Goal: Information Seeking & Learning: Find specific page/section

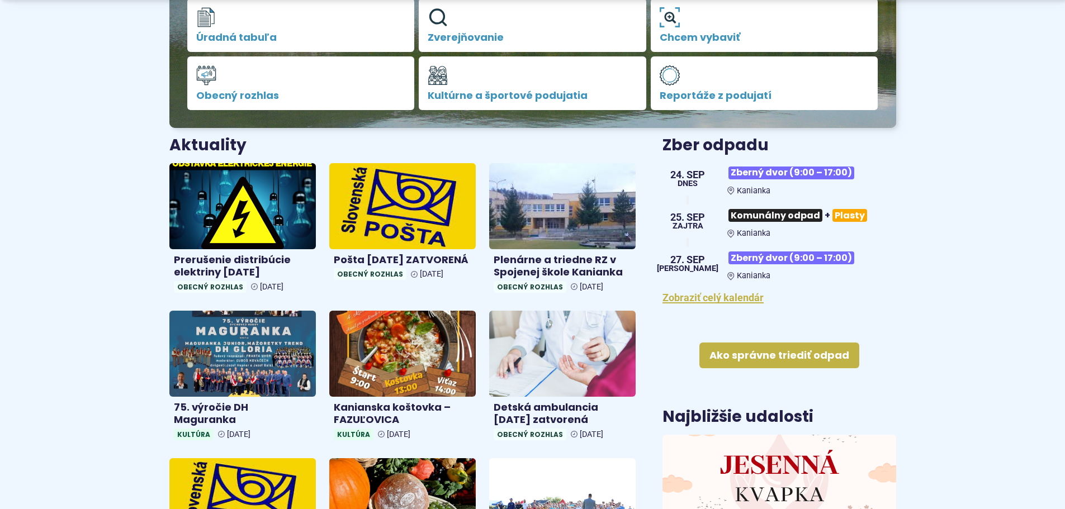
scroll to position [336, 0]
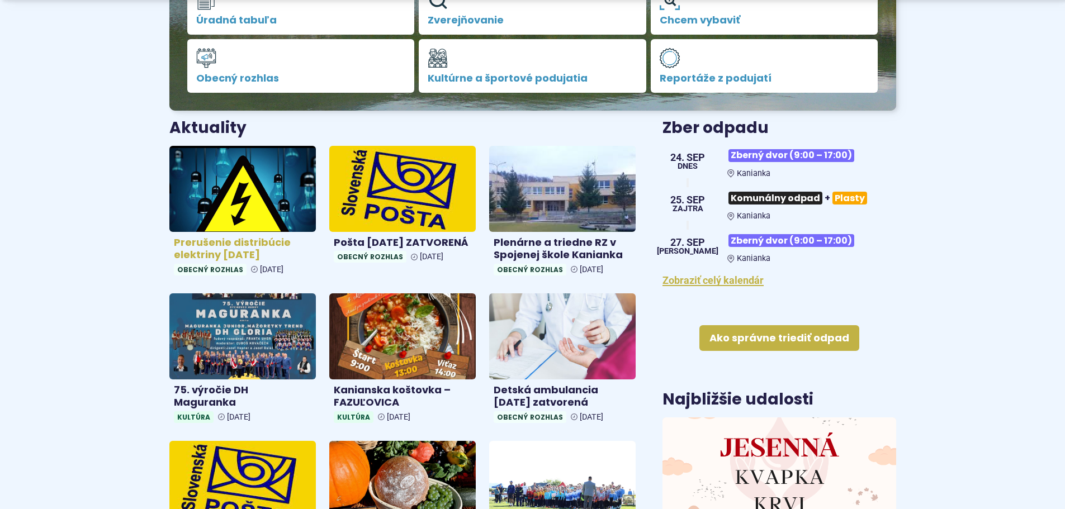
click at [232, 253] on h4 "Prerušenie distribúcie elektriny [DATE]" at bounding box center [243, 249] width 138 height 25
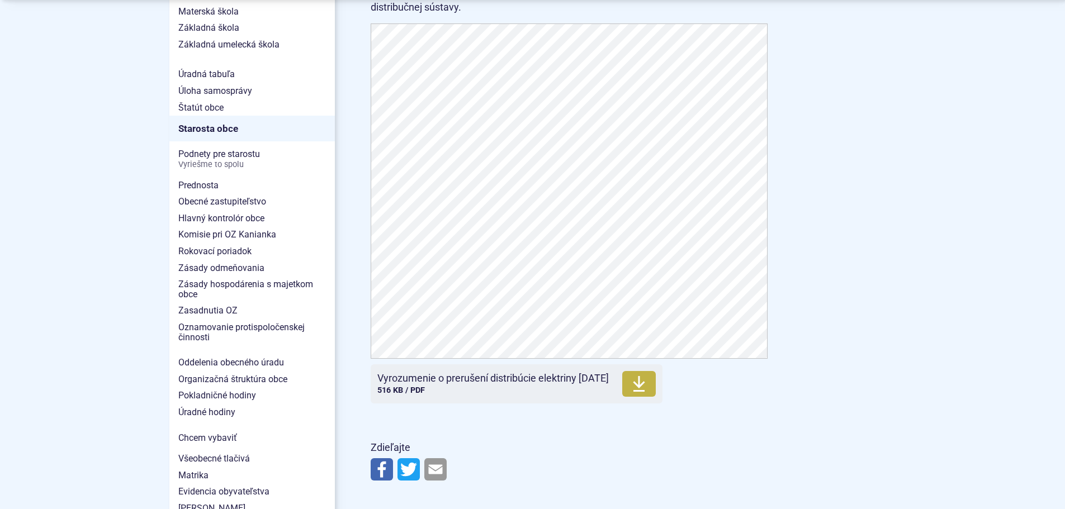
scroll to position [727, 0]
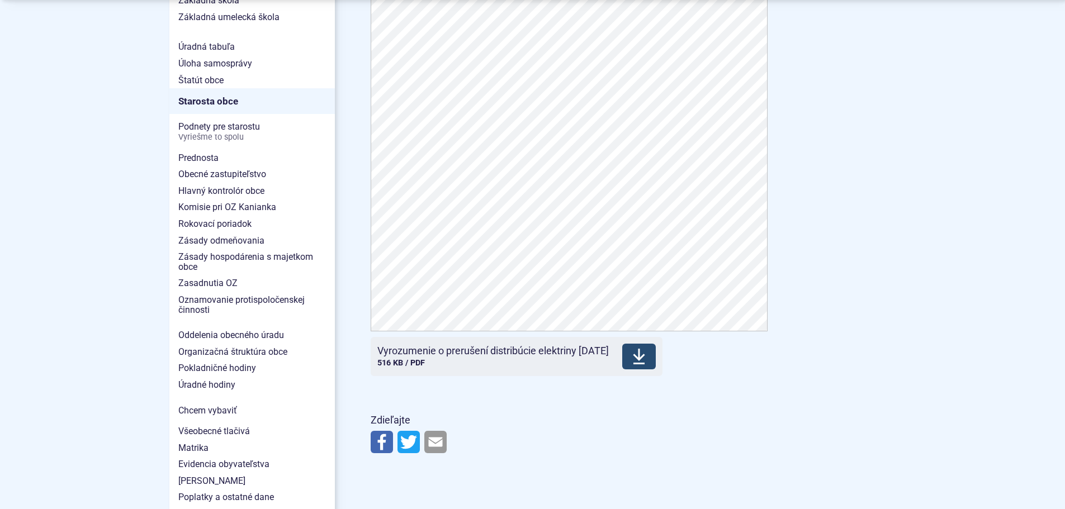
click at [646, 366] on icon at bounding box center [639, 357] width 13 height 18
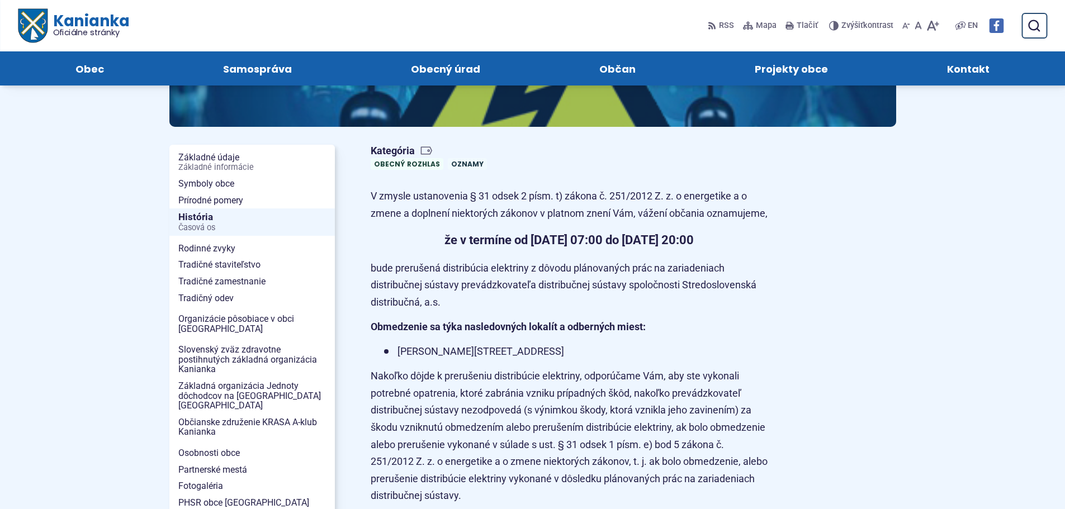
scroll to position [0, 0]
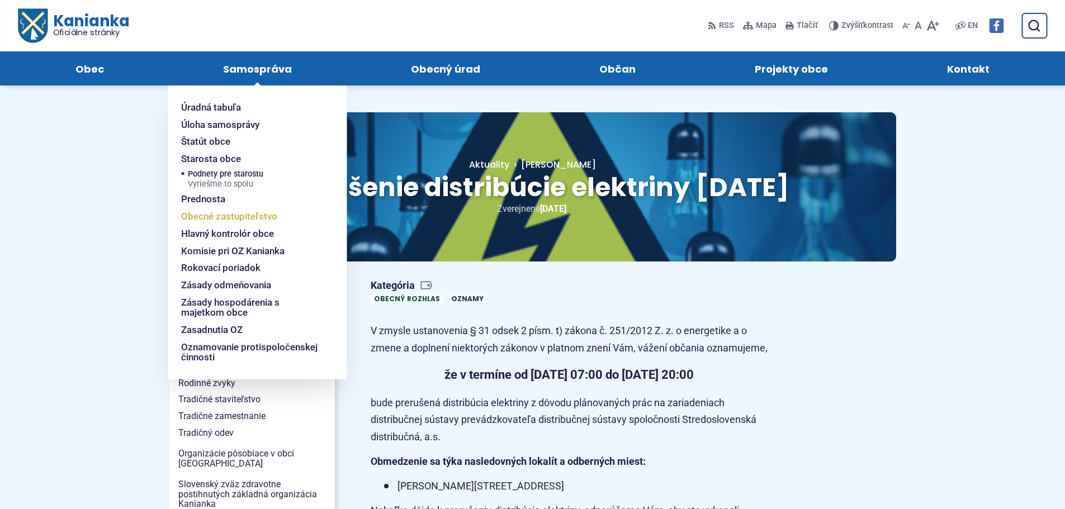
click at [213, 216] on span "Obecné zastupiteľstvo" at bounding box center [229, 216] width 96 height 17
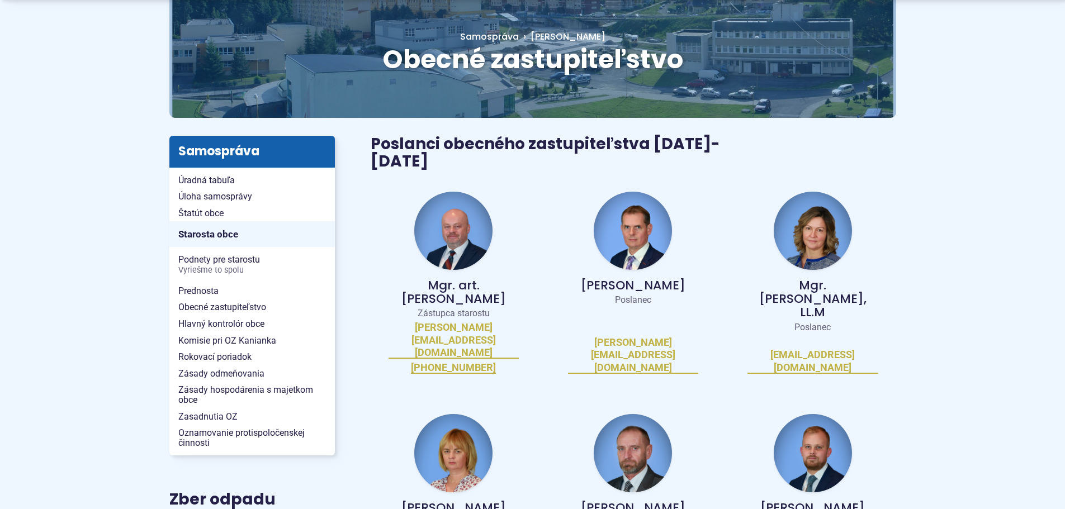
scroll to position [224, 0]
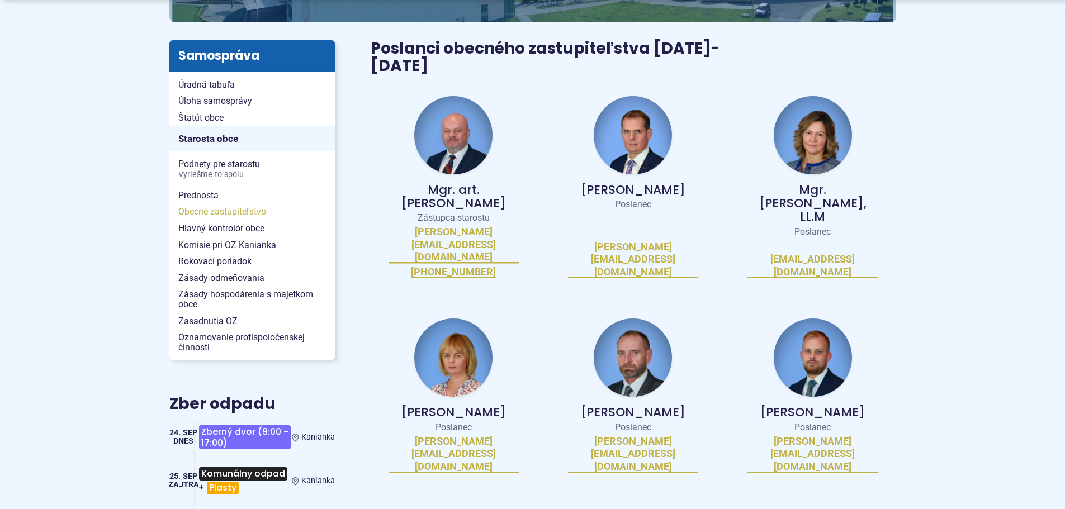
click at [218, 211] on span "Obecné zastupiteľstvo" at bounding box center [252, 212] width 148 height 17
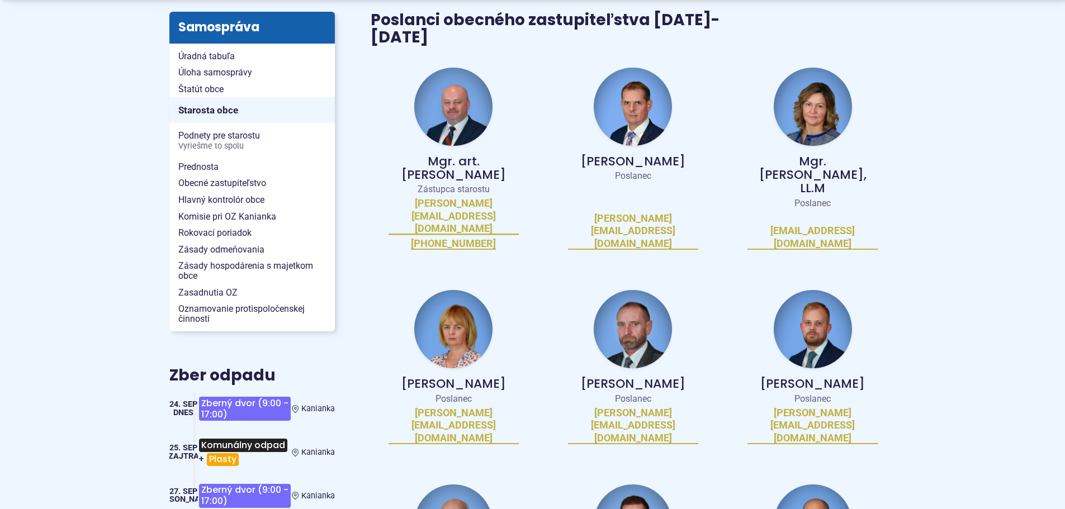
scroll to position [280, 0]
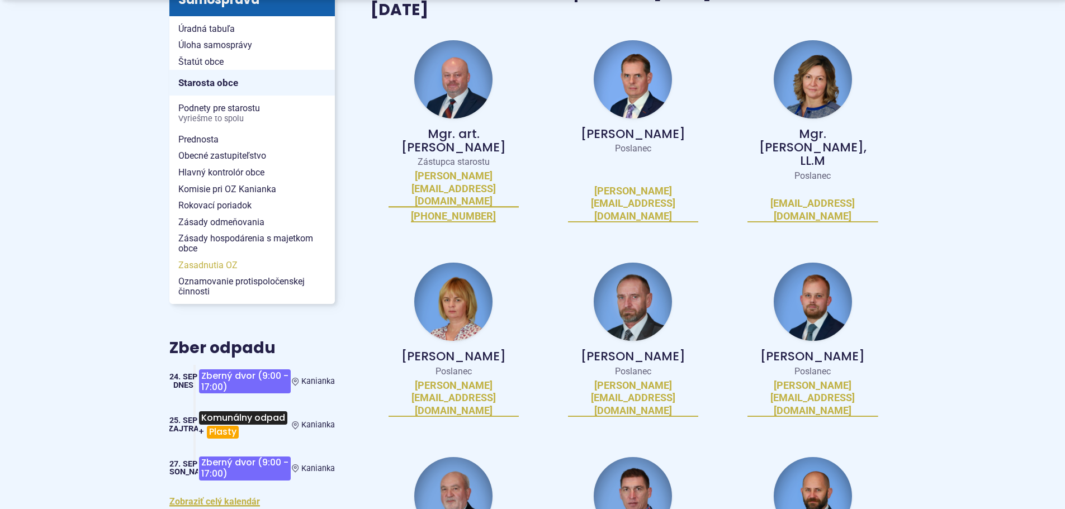
click at [219, 266] on span "Zasadnutia OZ" at bounding box center [252, 265] width 148 height 17
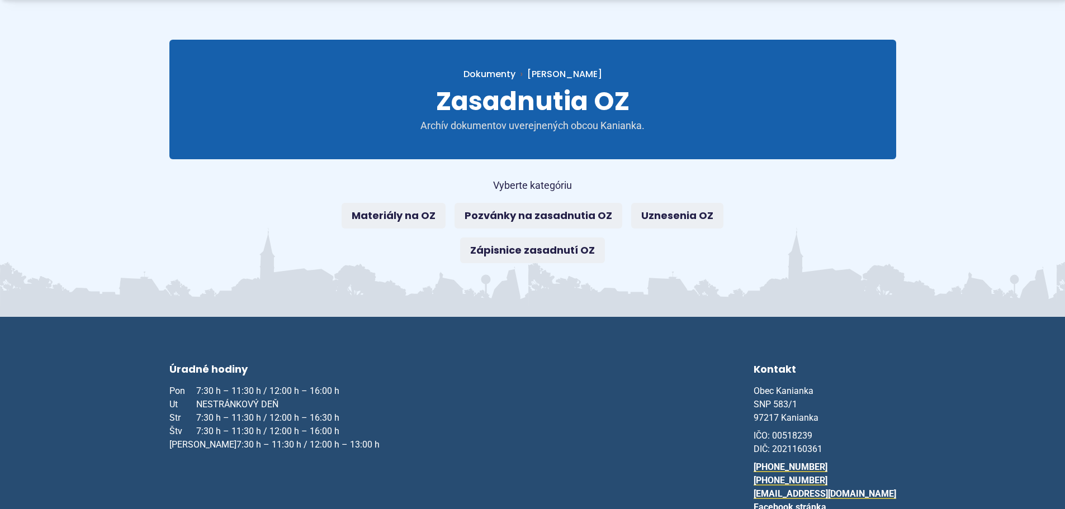
scroll to position [168, 0]
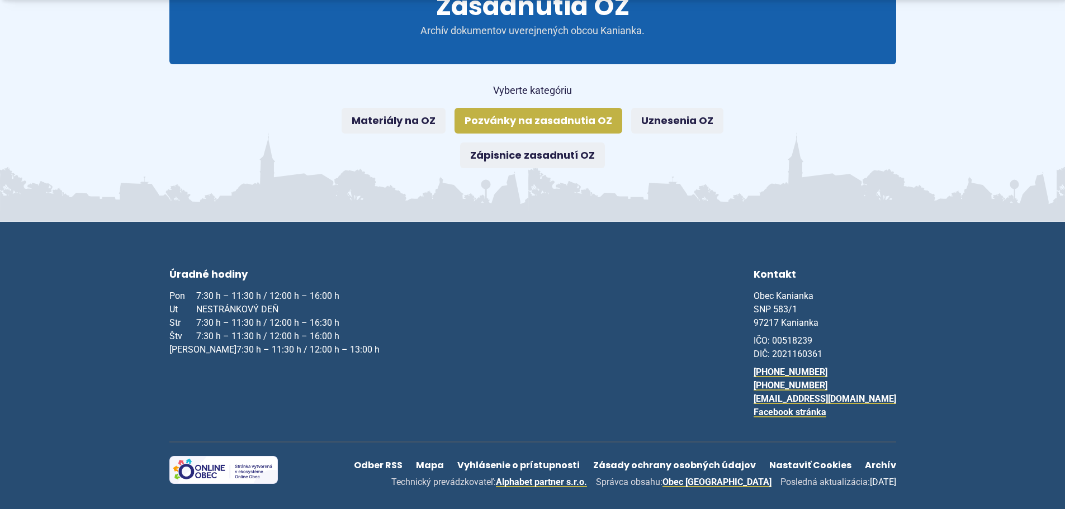
click at [487, 120] on link "Pozvánky na zasadnutia OZ" at bounding box center [539, 121] width 168 height 26
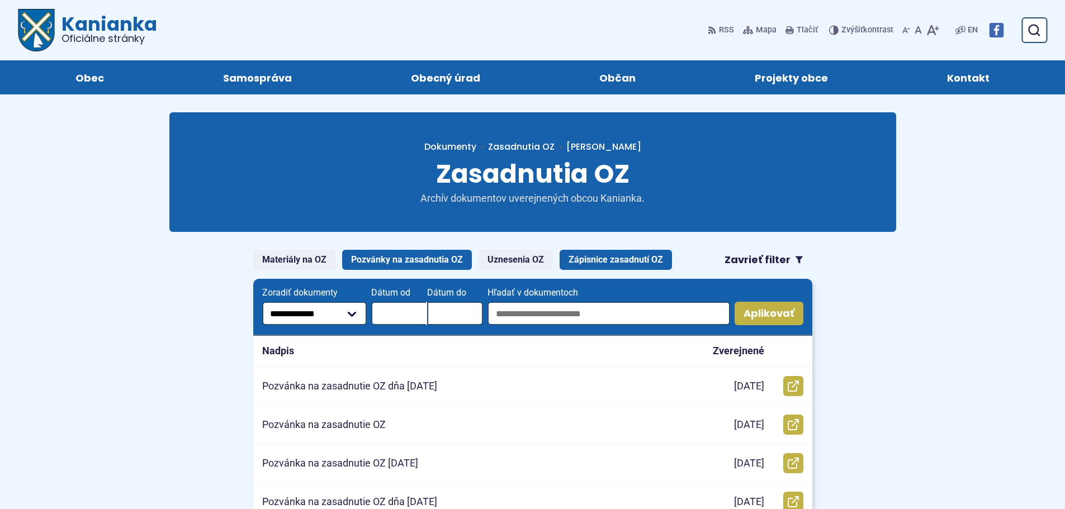
click at [603, 257] on link "Zápisnice zasadnutí OZ" at bounding box center [616, 260] width 112 height 20
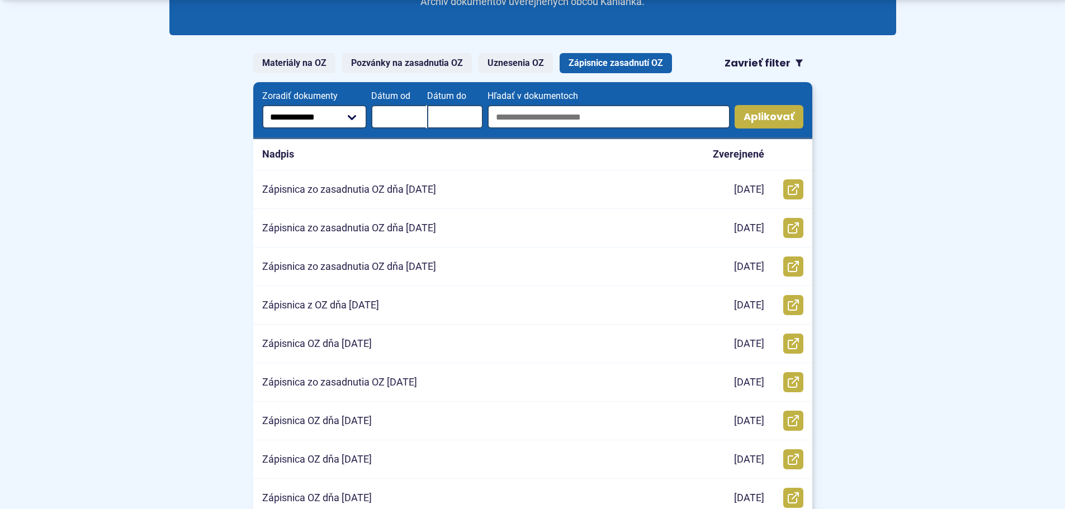
scroll to position [224, 0]
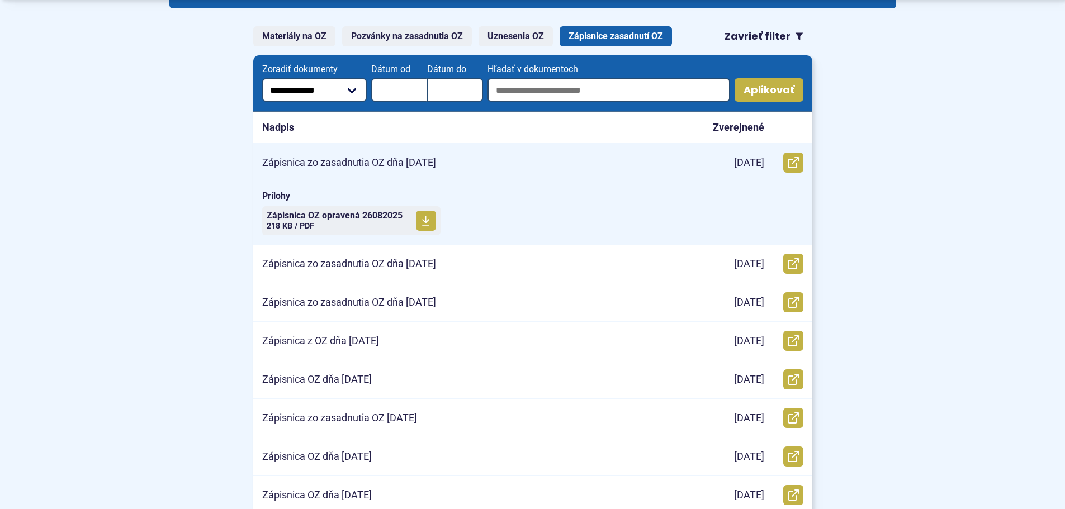
click at [419, 163] on p "Zápisnica zo zasadnutia OZ dňa 26.8.2025" at bounding box center [349, 163] width 174 height 13
click at [350, 215] on span "Zápisnica OZ opravená 26082025" at bounding box center [335, 215] width 136 height 9
